Goal: Task Accomplishment & Management: Manage account settings

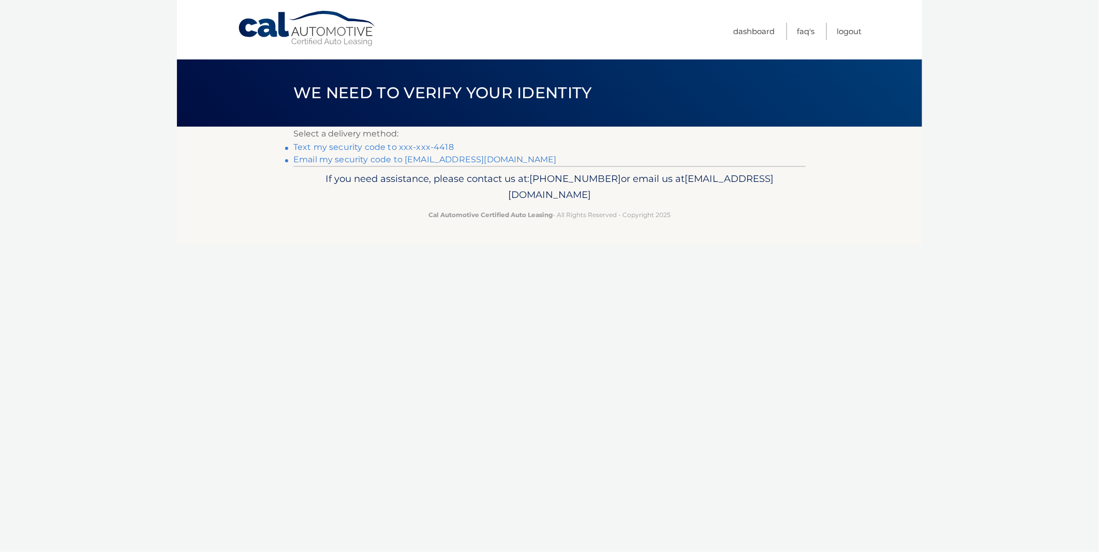
click at [393, 147] on link "Text my security code to xxx-xxx-4418" at bounding box center [373, 147] width 160 height 10
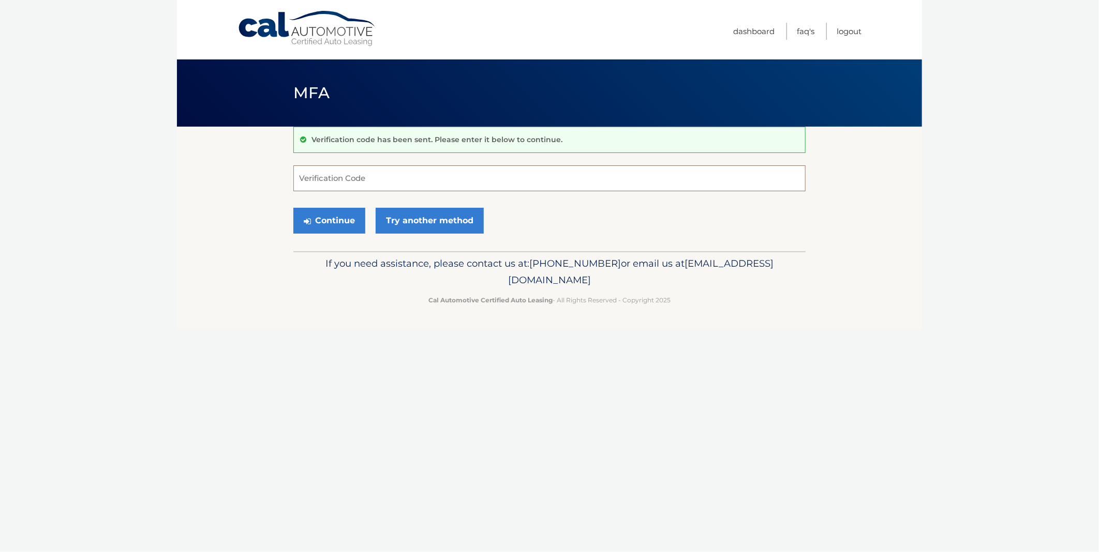
click at [320, 179] on input "Verification Code" at bounding box center [549, 179] width 512 height 26
type input "067659"
click at [317, 222] on button "Continue" at bounding box center [329, 221] width 72 height 26
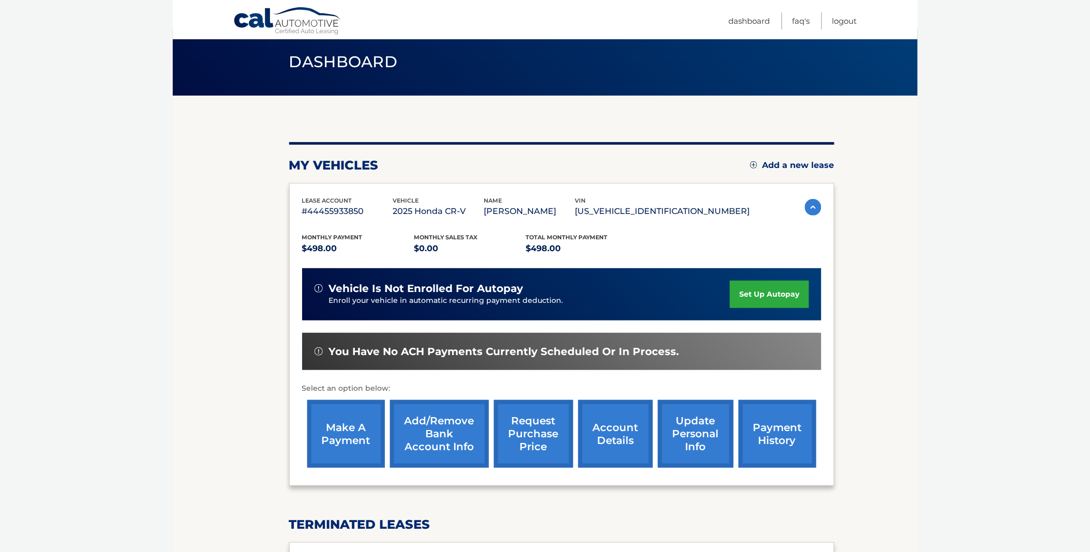
scroll to position [57, 0]
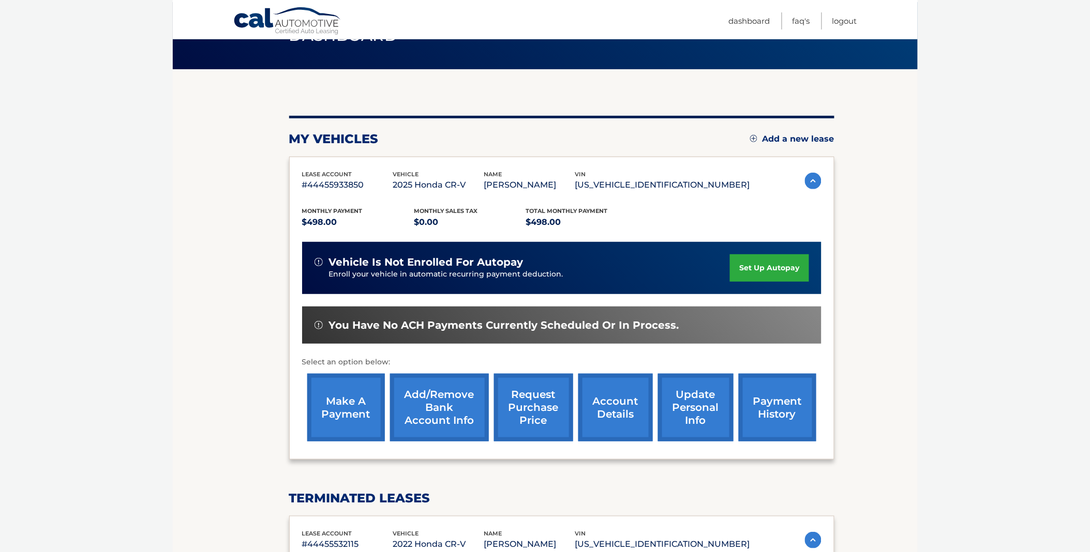
click at [331, 413] on link "make a payment" at bounding box center [346, 408] width 78 height 68
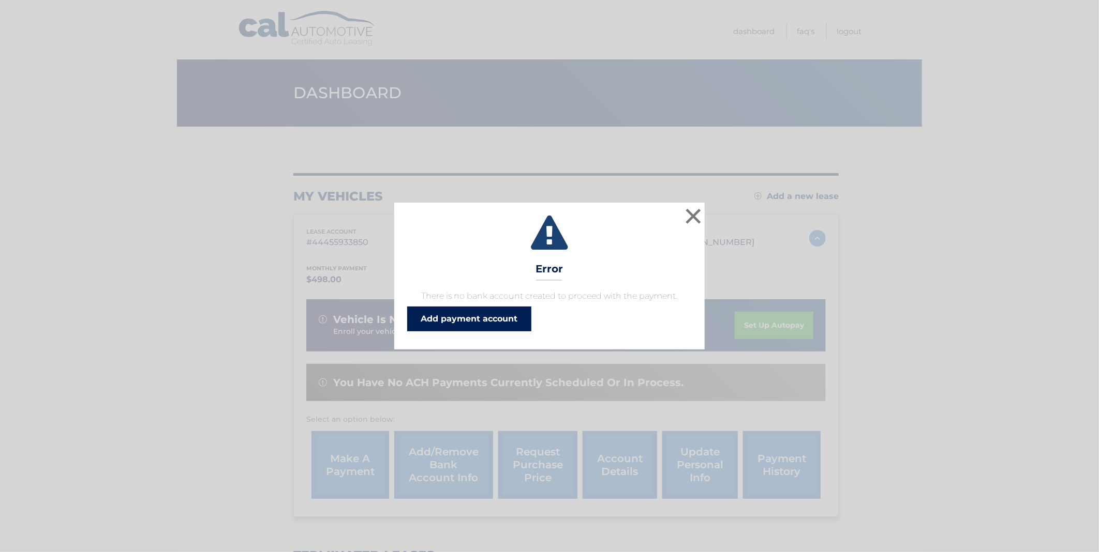
click at [474, 318] on link "Add payment account" at bounding box center [469, 319] width 124 height 25
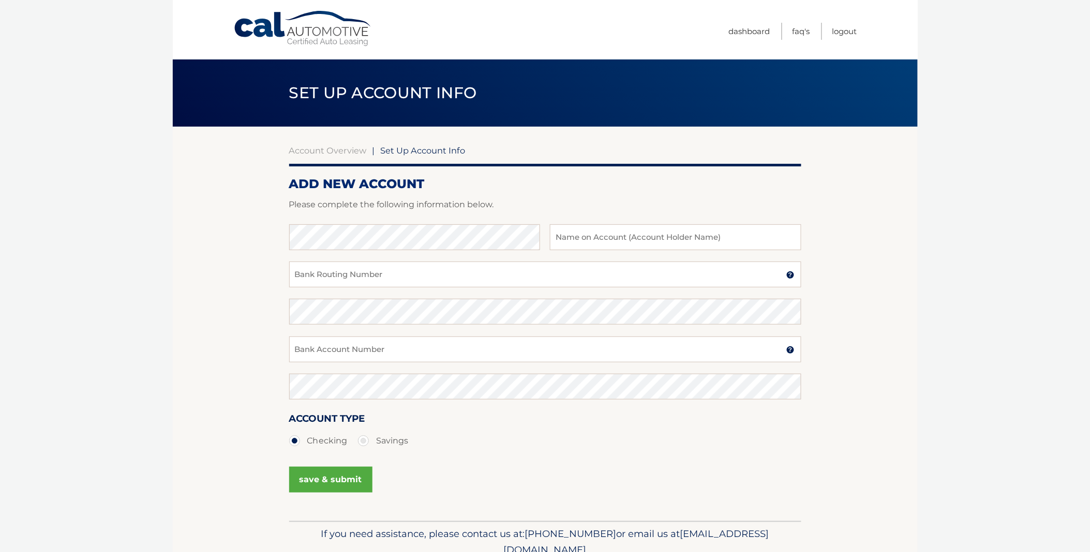
type input "[PERSON_NAME]"
type input "004252012113"
click at [316, 484] on button "save & submit" at bounding box center [330, 480] width 83 height 26
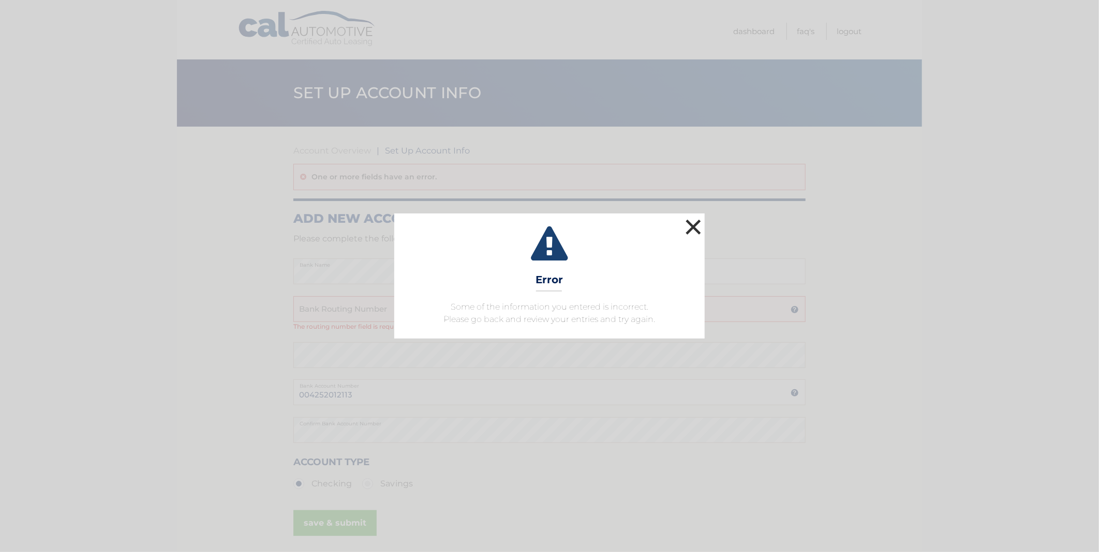
click at [688, 230] on button "×" at bounding box center [693, 227] width 21 height 21
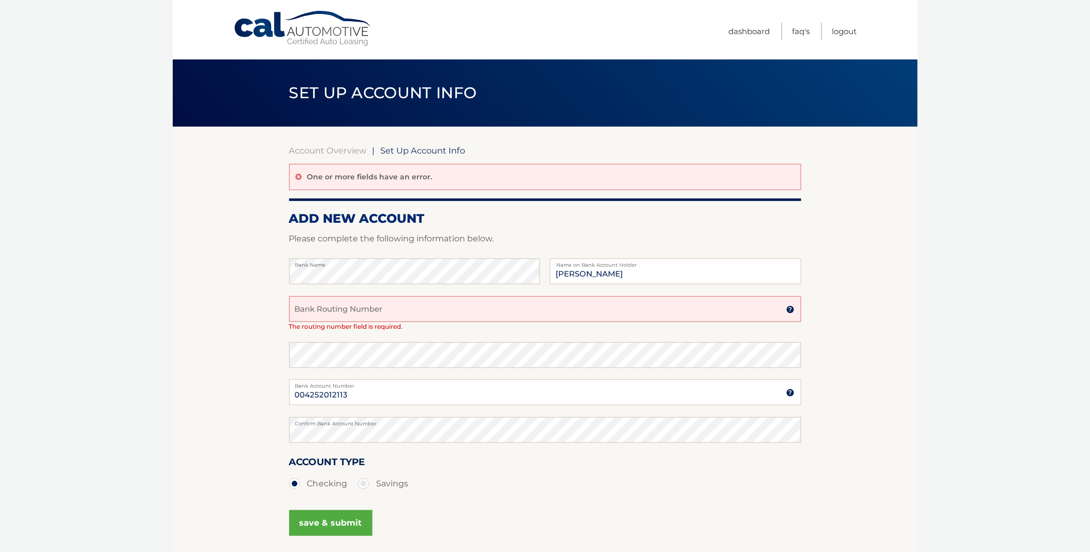
click at [319, 310] on input "Bank Routing Number" at bounding box center [545, 309] width 512 height 26
type input "021200339"
click at [238, 353] on section "Account Overview | Set Up Account Info One or more fields have an error. ADD NE…" at bounding box center [545, 346] width 745 height 438
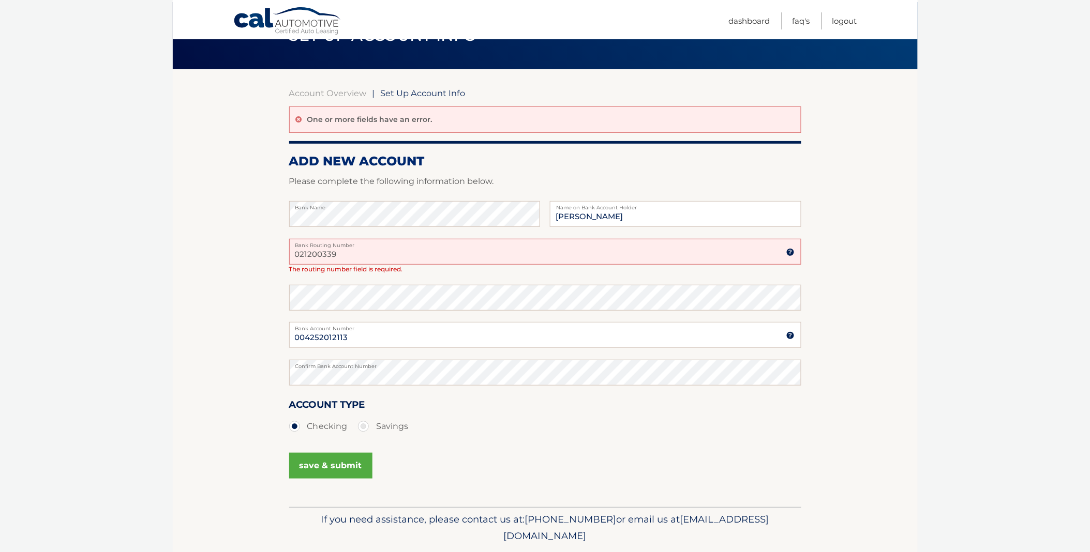
scroll to position [89, 0]
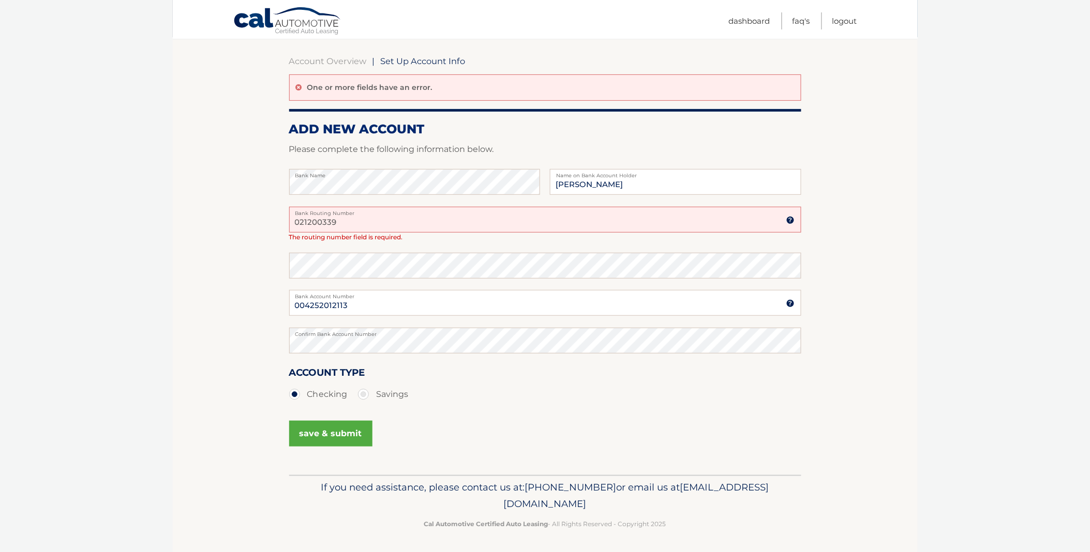
click at [312, 432] on button "save & submit" at bounding box center [330, 434] width 83 height 26
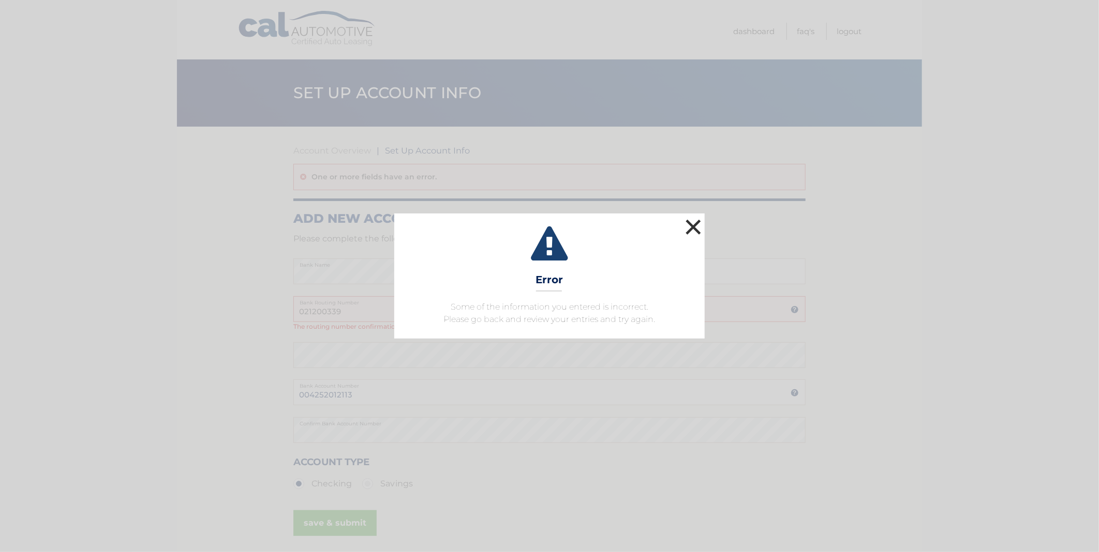
click at [683, 229] on button "×" at bounding box center [693, 227] width 21 height 21
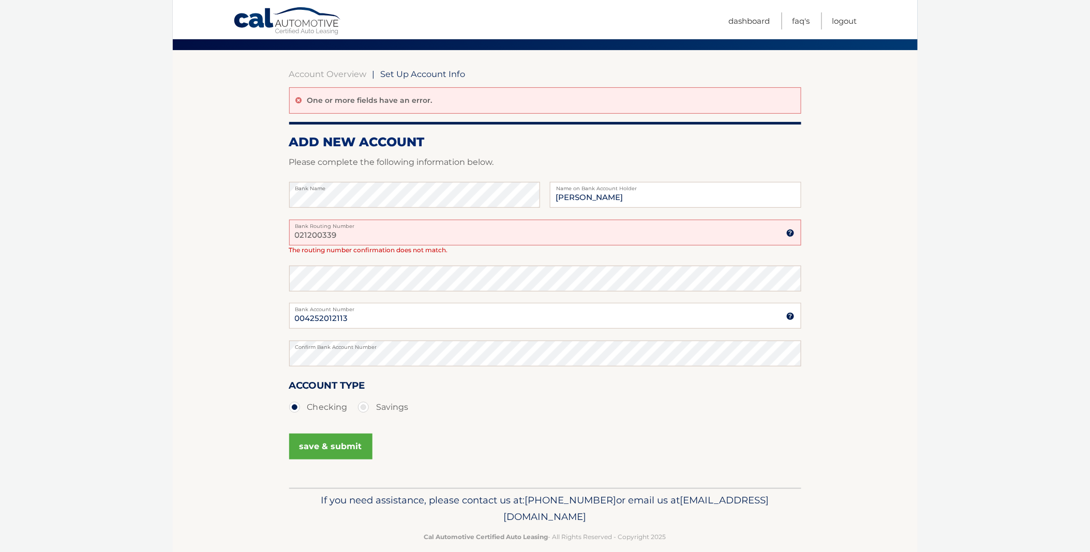
scroll to position [89, 0]
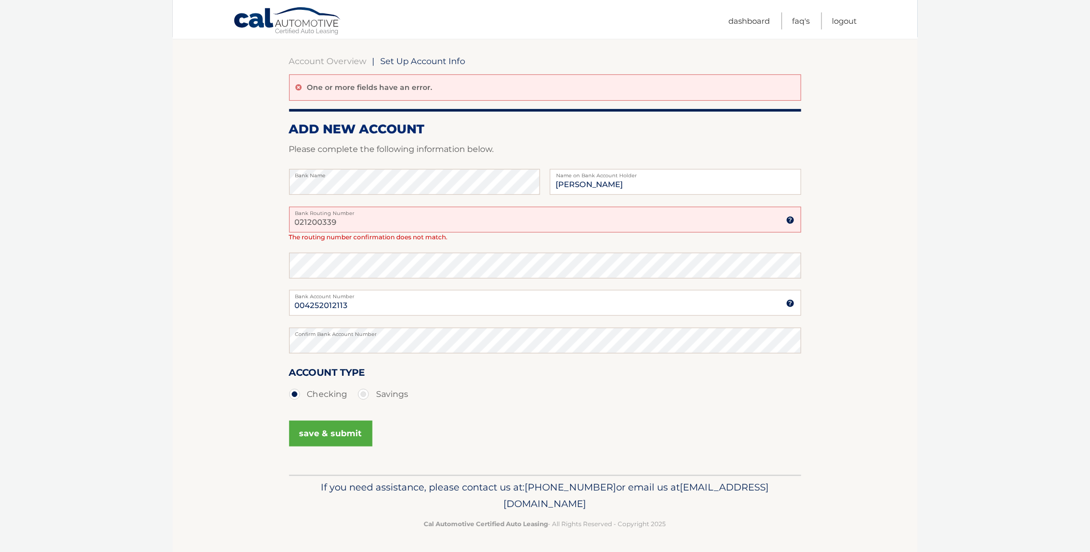
click at [361, 224] on input "021200339" at bounding box center [545, 220] width 512 height 26
type input "0"
type input "021200339"
click at [324, 430] on button "save & submit" at bounding box center [330, 434] width 83 height 26
click at [316, 436] on button "save & submit" at bounding box center [330, 434] width 83 height 26
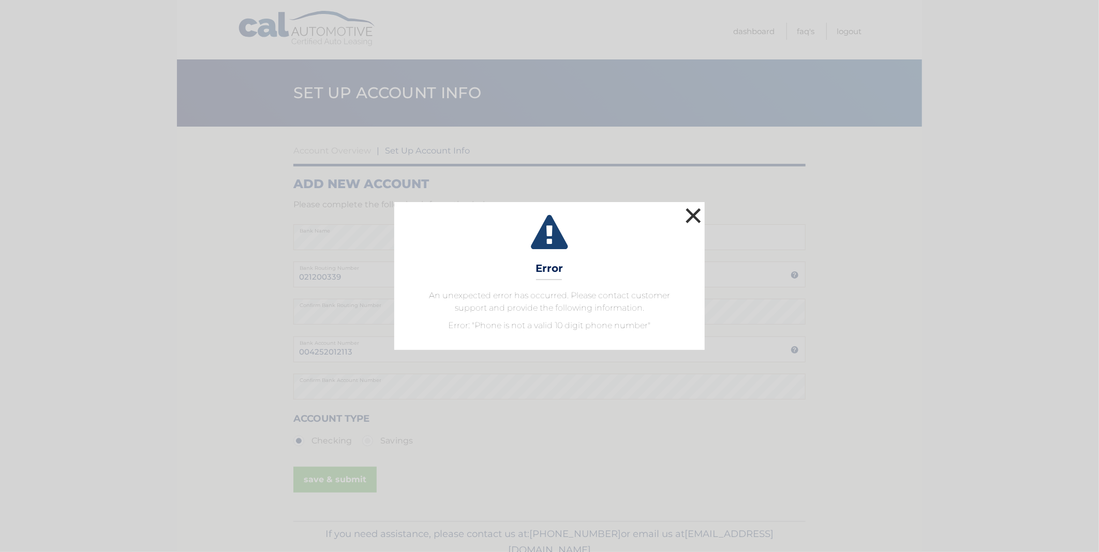
click at [693, 214] on button "×" at bounding box center [693, 215] width 21 height 21
